Goal: Find specific page/section: Find specific page/section

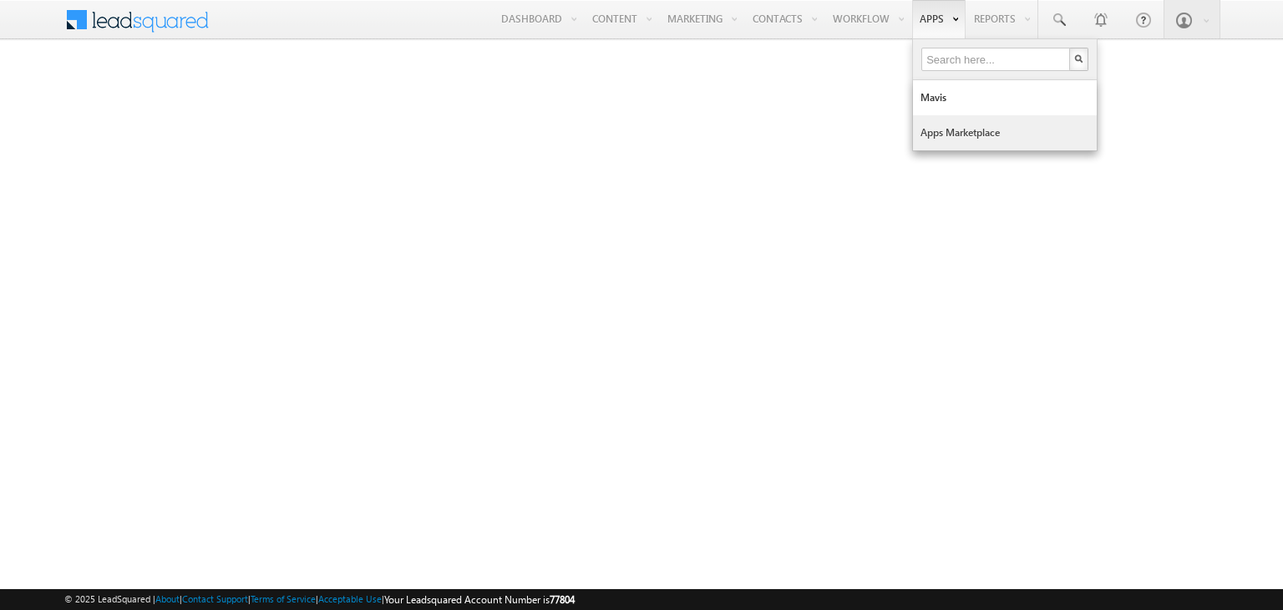
click at [944, 125] on link "Apps Marketplace" at bounding box center [1005, 132] width 184 height 35
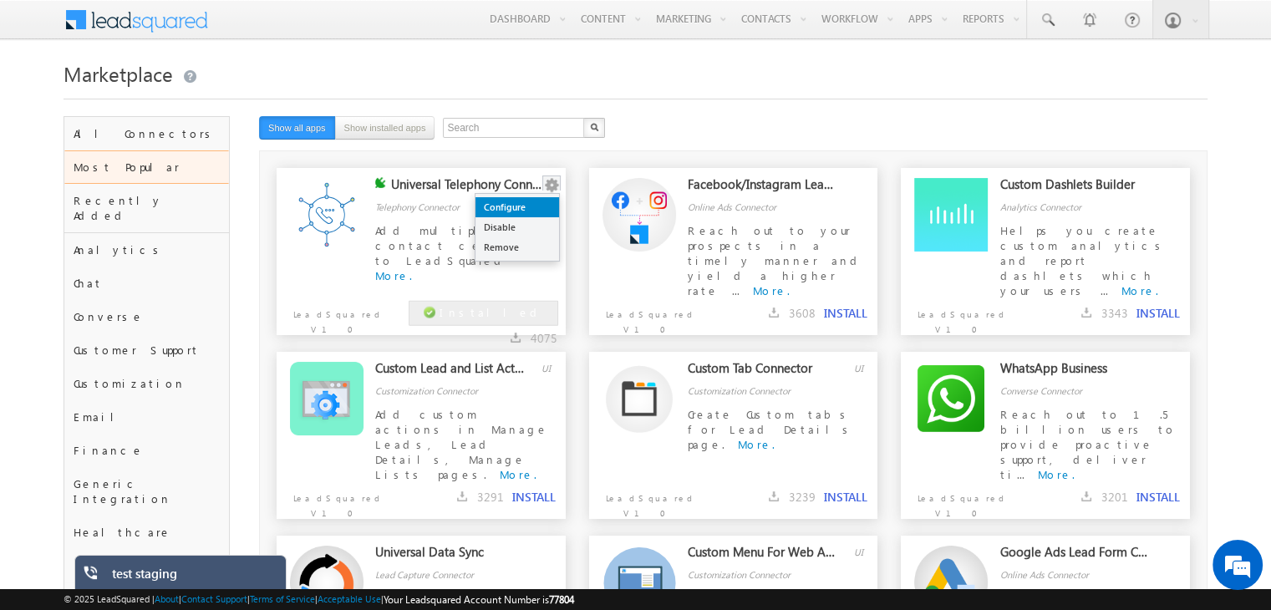
click at [538, 205] on link "Configure" at bounding box center [517, 207] width 84 height 20
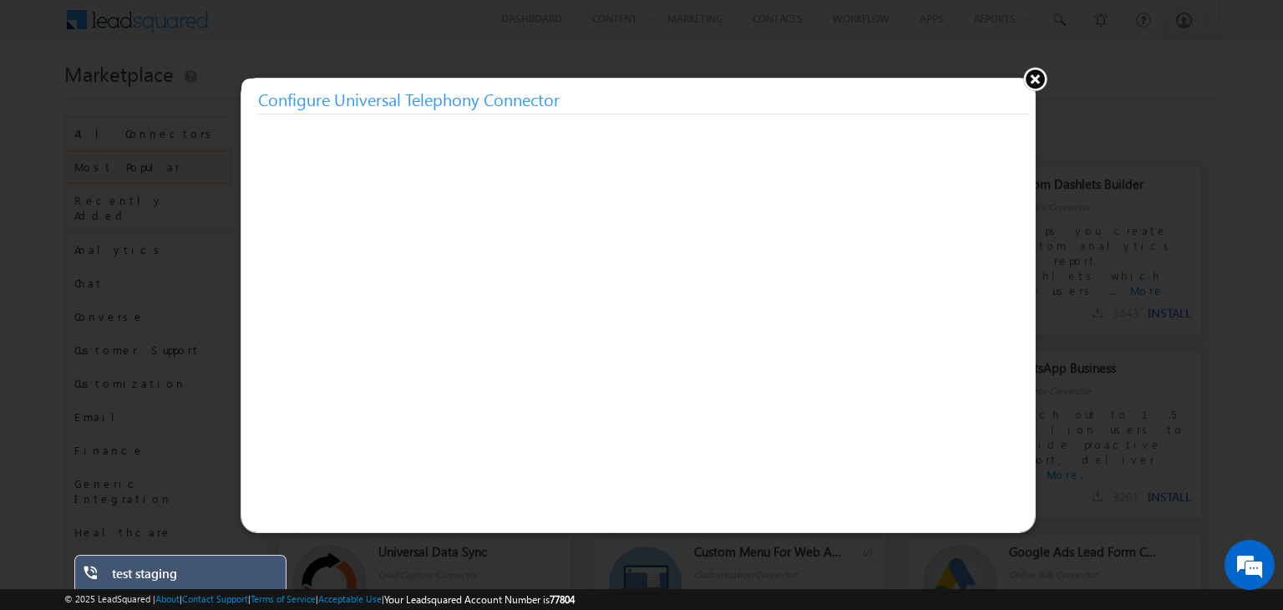
click at [1036, 83] on button at bounding box center [1035, 78] width 25 height 25
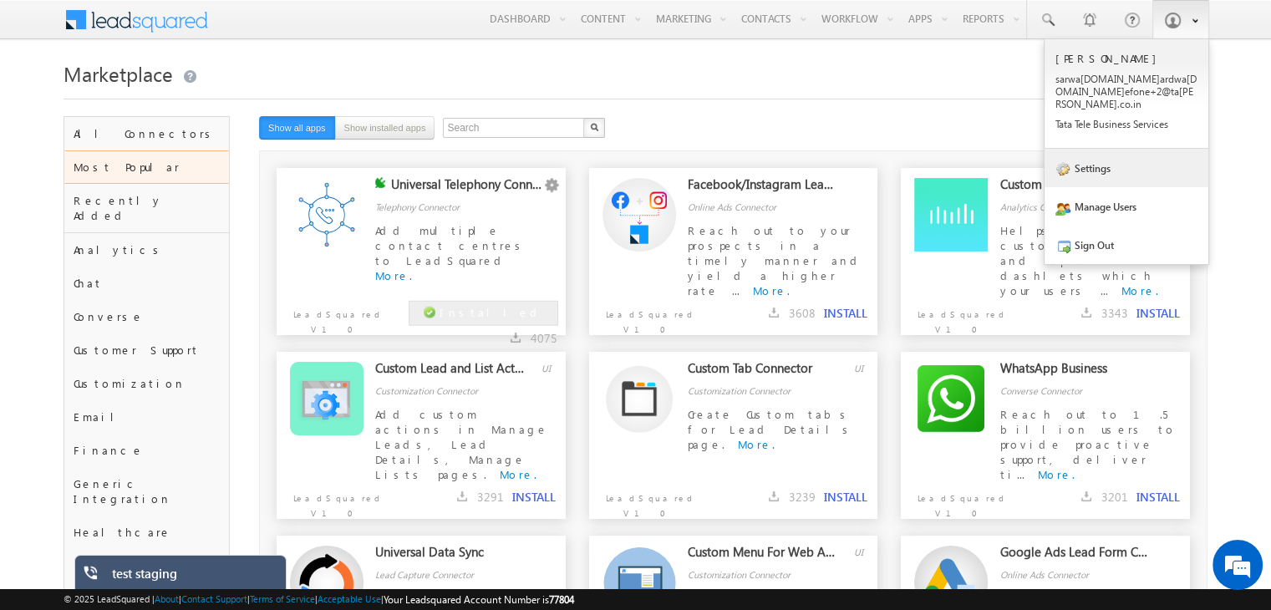
click at [1103, 170] on link "Settings" at bounding box center [1126, 168] width 164 height 38
